Goal: Information Seeking & Learning: Learn about a topic

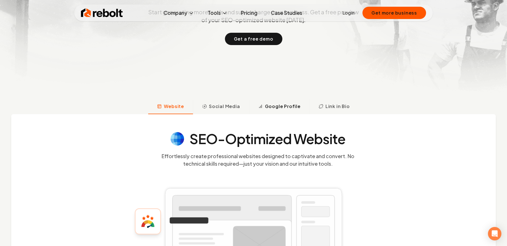
click at [274, 105] on span "Google Profile" at bounding box center [283, 106] width 36 height 7
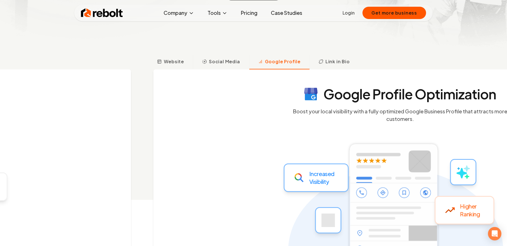
scroll to position [203, 0]
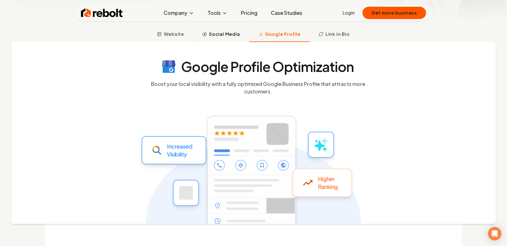
click at [219, 39] on button "Social Media" at bounding box center [221, 34] width 56 height 15
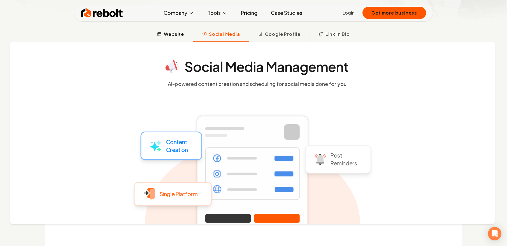
click at [170, 37] on span "Website" at bounding box center [174, 34] width 20 height 7
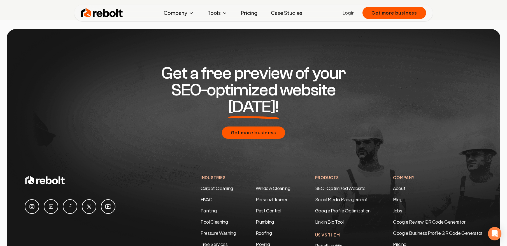
scroll to position [2714, 0]
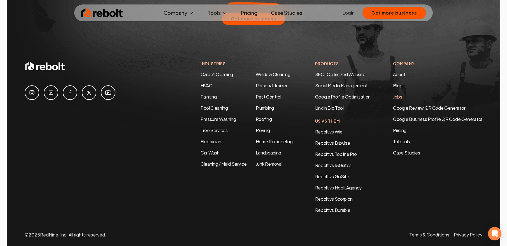
click at [400, 94] on link "Jobs" at bounding box center [397, 97] width 9 height 6
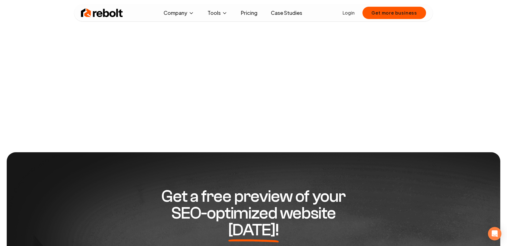
scroll to position [15, 0]
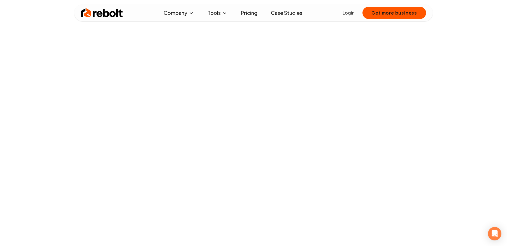
click at [65, 14] on nav "Rebolt Company About Blog Jobs Tools Google Review QR Code Generator Google Bus…" at bounding box center [253, 12] width 507 height 17
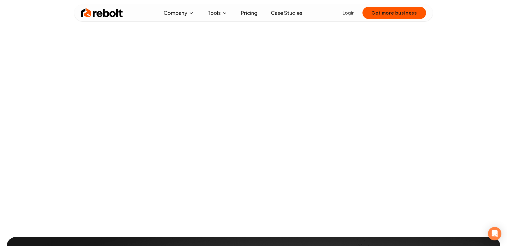
scroll to position [0, 0]
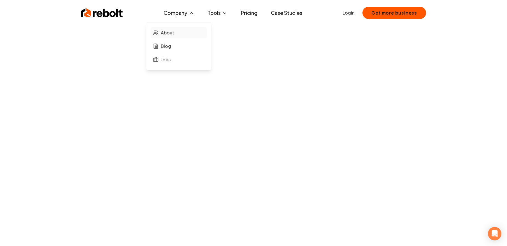
click at [163, 33] on span "About" at bounding box center [167, 32] width 13 height 7
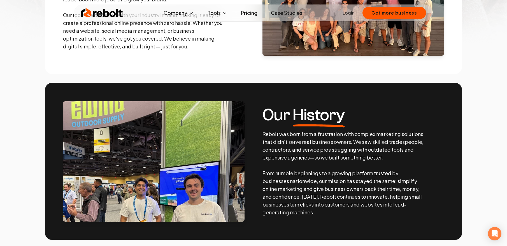
scroll to position [183, 0]
